Goal: Transaction & Acquisition: Book appointment/travel/reservation

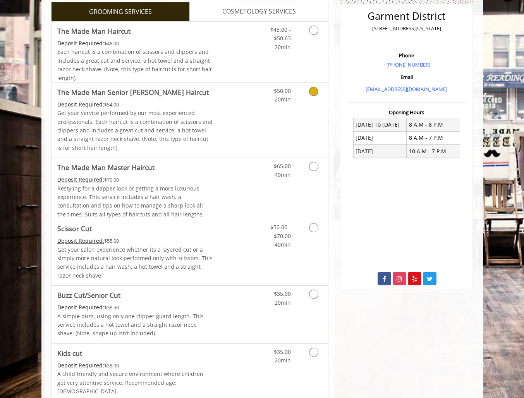
scroll to position [194, 0]
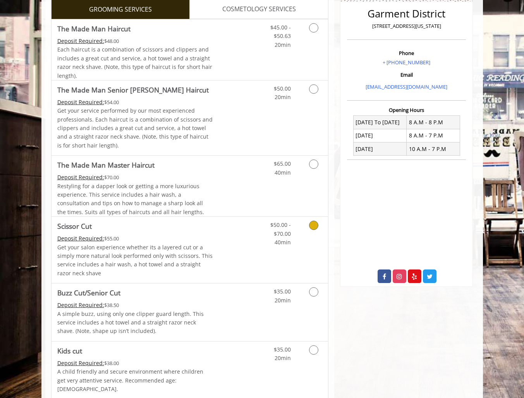
click at [316, 224] on icon "Grooming services" at bounding box center [313, 225] width 9 height 9
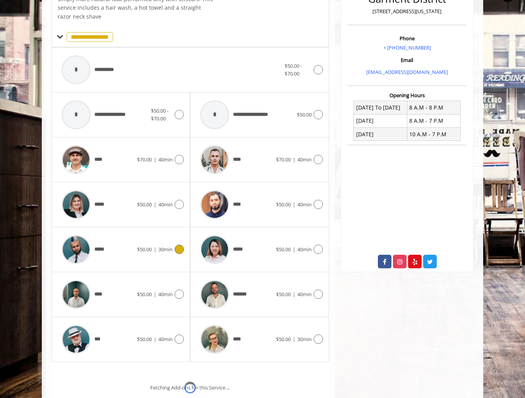
scroll to position [235, 0]
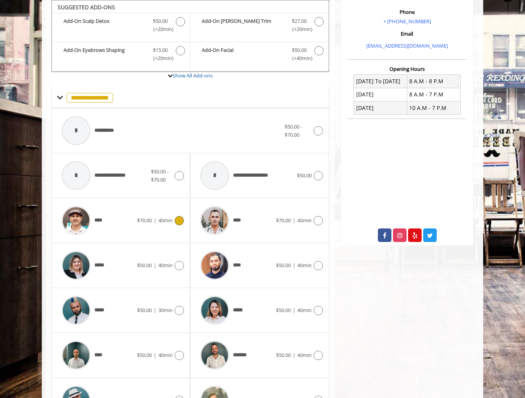
click at [176, 222] on icon at bounding box center [179, 220] width 9 height 9
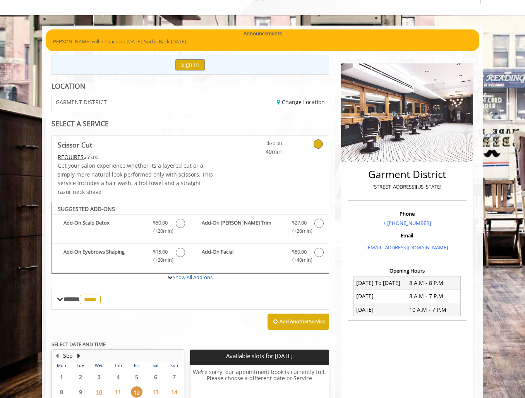
scroll to position [116, 0]
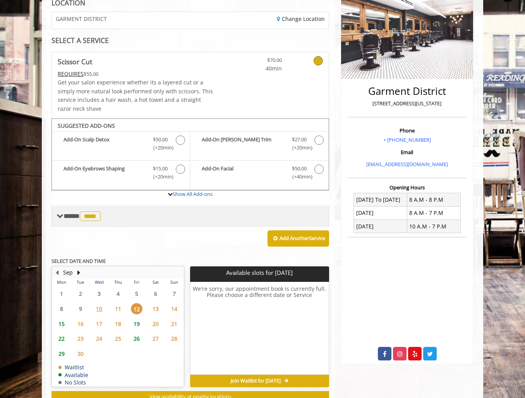
click at [62, 215] on span at bounding box center [60, 216] width 7 height 7
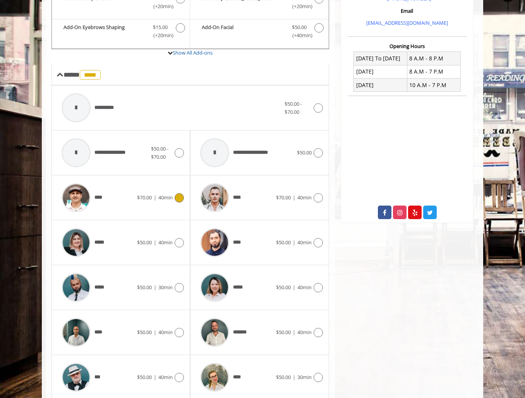
scroll to position [271, 0]
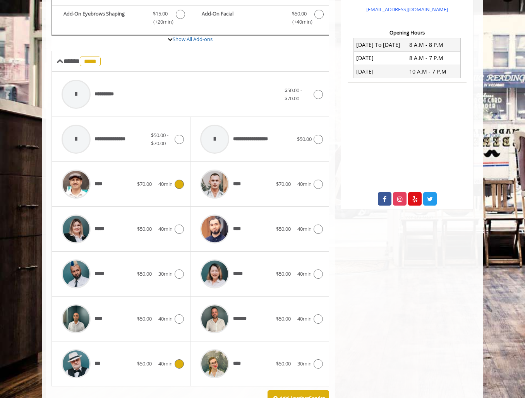
click at [154, 356] on div "*** $50.00 | 40min" at bounding box center [121, 364] width 126 height 37
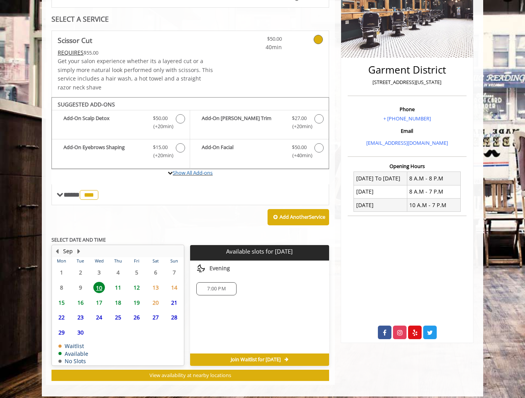
scroll to position [144, 0]
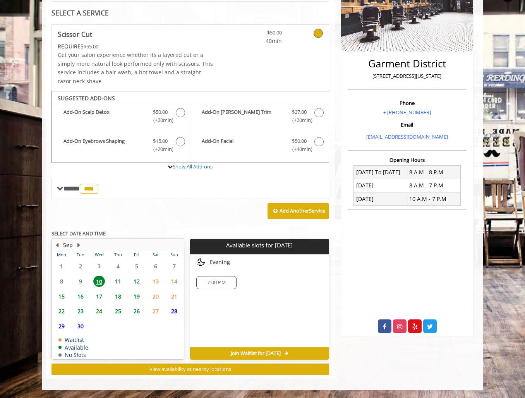
click at [119, 280] on span "11" at bounding box center [118, 281] width 12 height 11
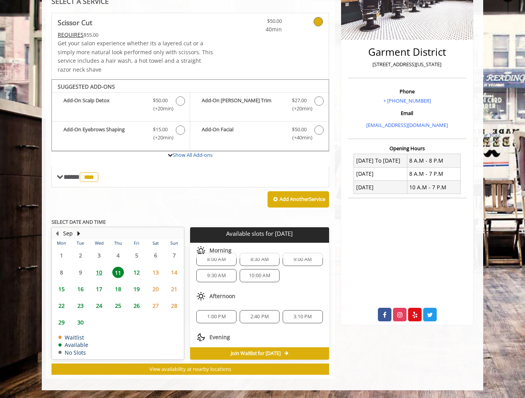
scroll to position [0, 0]
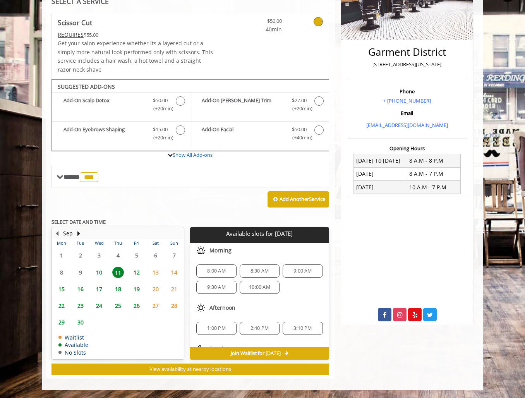
click at [140, 272] on span "12" at bounding box center [137, 272] width 12 height 11
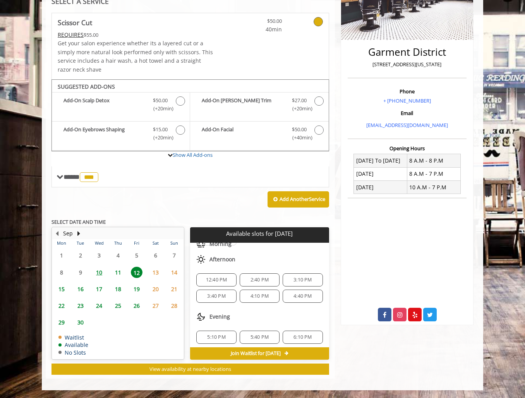
scroll to position [51, 0]
click at [214, 332] on span "5:10 PM" at bounding box center [216, 335] width 18 height 6
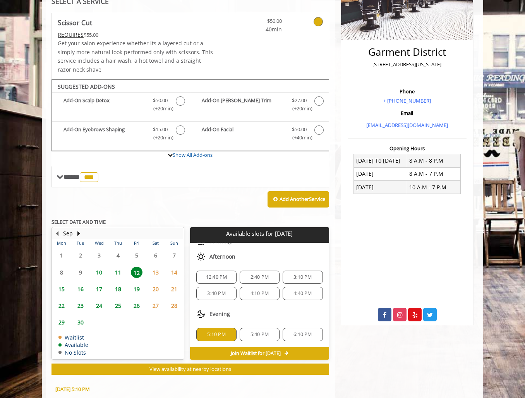
scroll to position [295, 0]
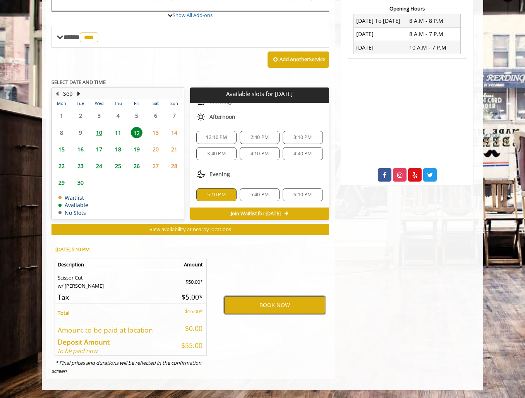
click at [274, 300] on button "BOOK NOW" at bounding box center [274, 305] width 101 height 18
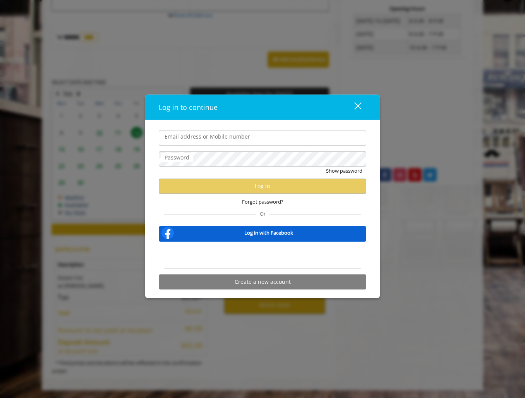
type input "**********"
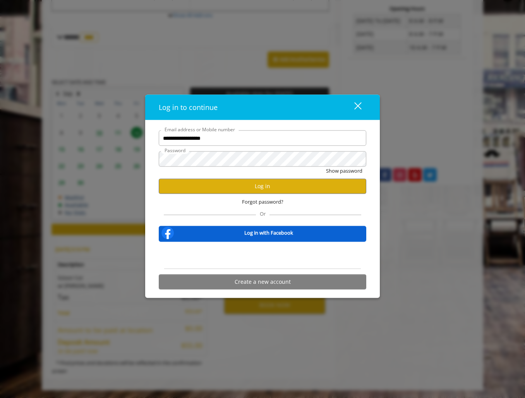
scroll to position [0, 0]
click at [230, 188] on button "Log in" at bounding box center [263, 186] width 208 height 15
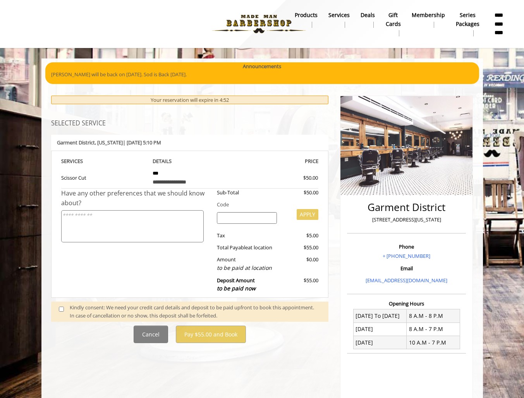
click at [61, 313] on span at bounding box center [64, 312] width 23 height 16
click at [64, 311] on span at bounding box center [64, 312] width 23 height 16
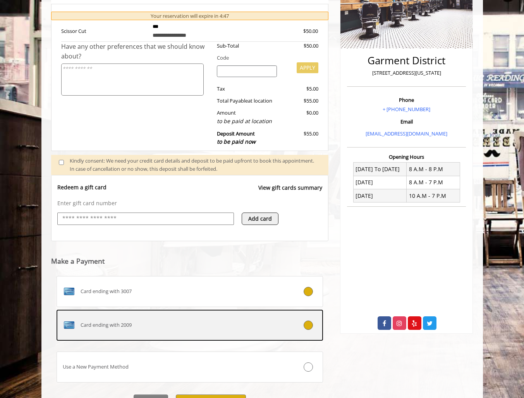
scroll to position [188, 0]
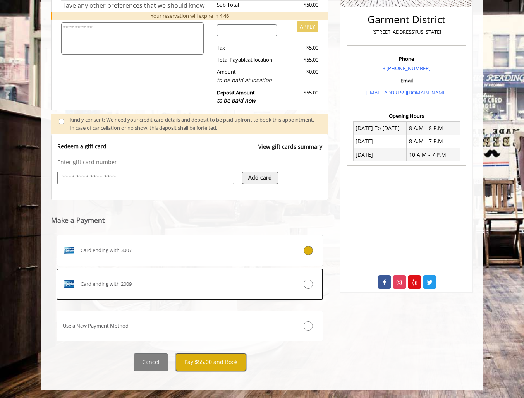
click at [204, 364] on button "Pay $55.00 and Book" at bounding box center [211, 362] width 70 height 17
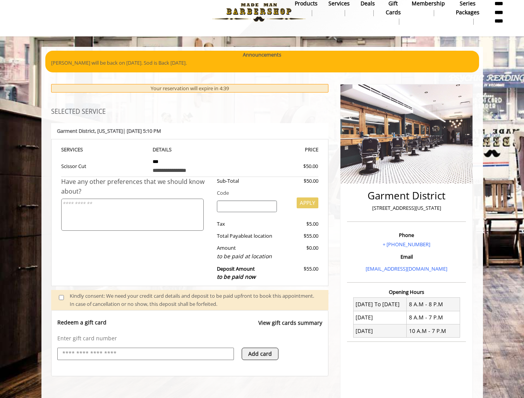
scroll to position [0, 0]
